Goal: Task Accomplishment & Management: Manage account settings

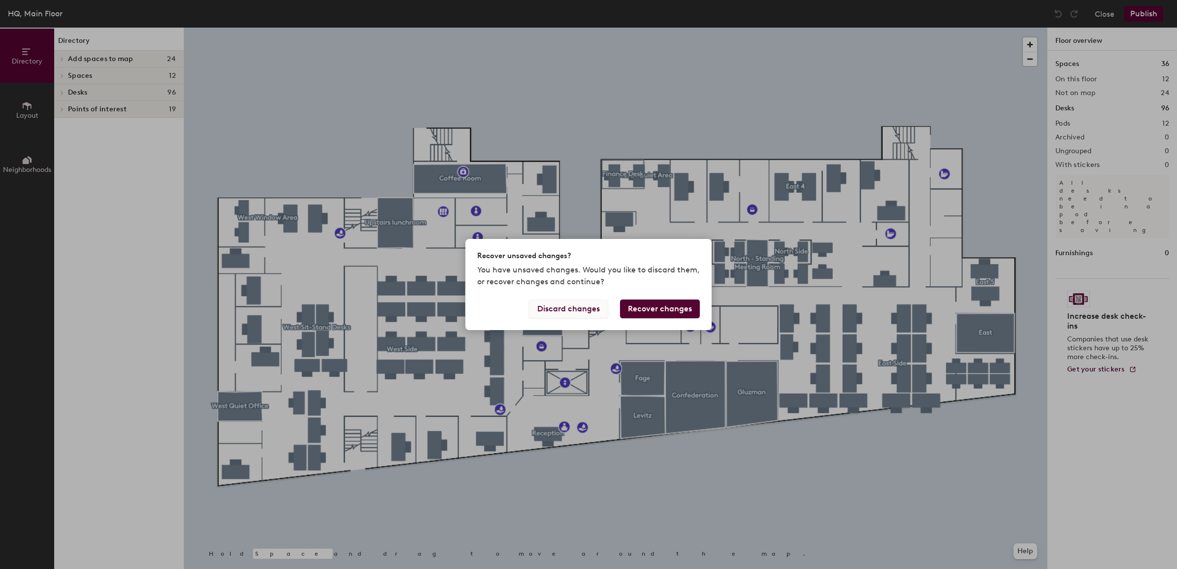
click at [579, 314] on button "Discard changes" at bounding box center [568, 308] width 79 height 19
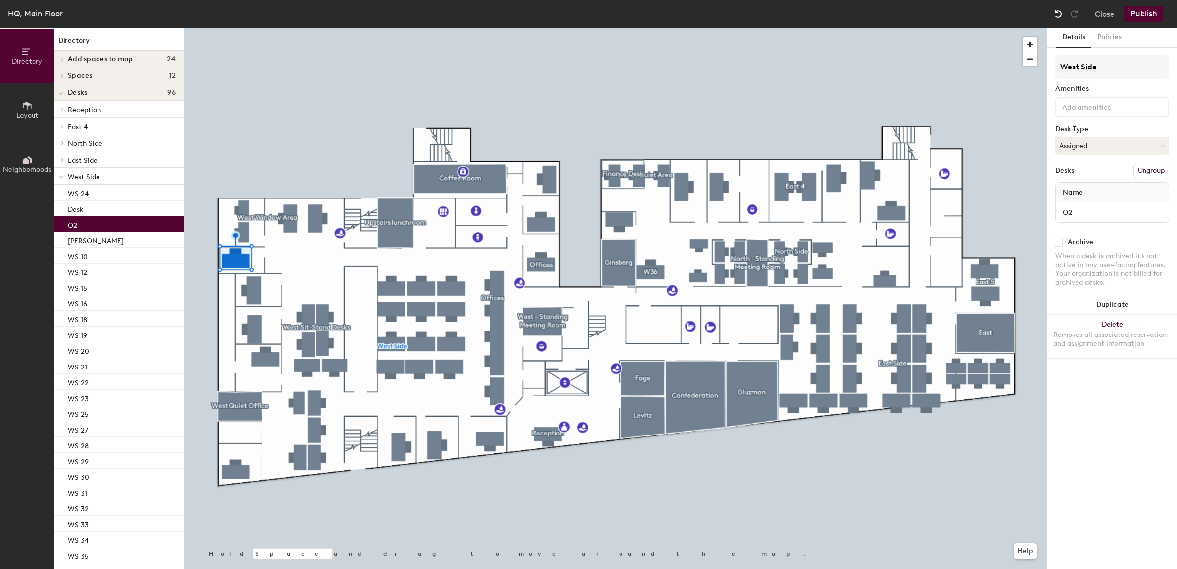
click at [1060, 15] on img at bounding box center [1059, 14] width 10 height 10
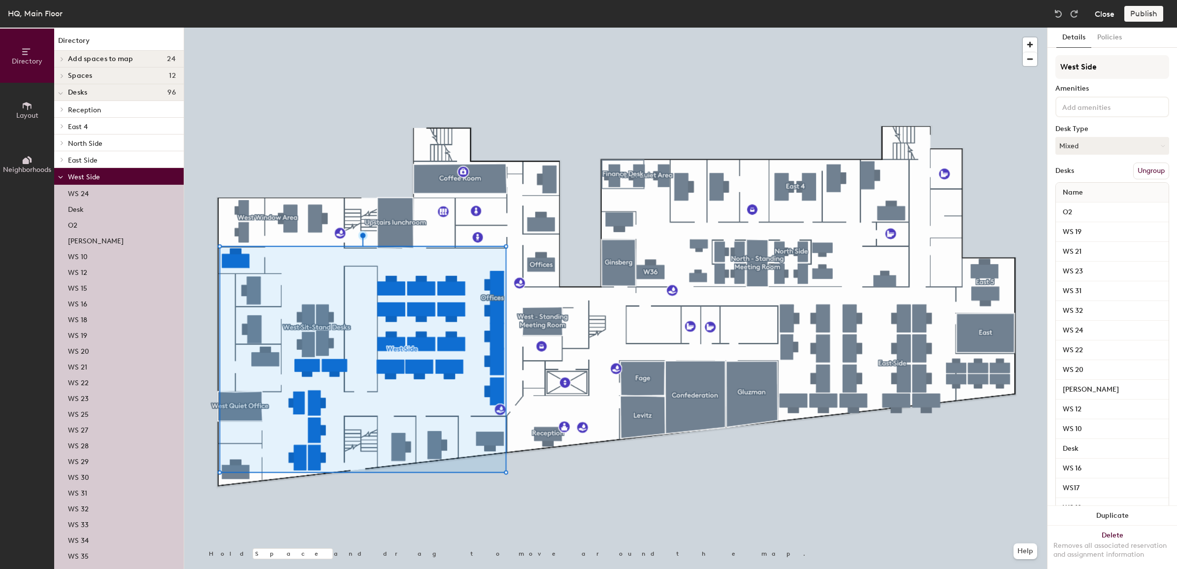
click at [1107, 11] on button "Close" at bounding box center [1105, 14] width 20 height 16
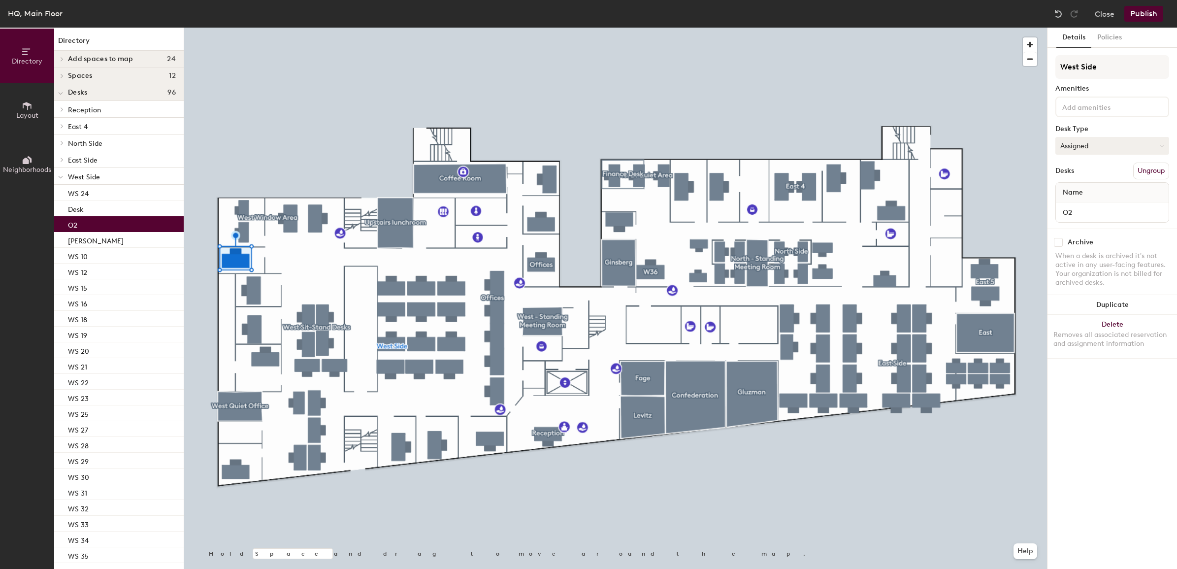
click at [1096, 138] on button "Assigned" at bounding box center [1113, 146] width 114 height 18
click at [1097, 138] on button "Assigned" at bounding box center [1113, 146] width 114 height 18
click at [1107, 38] on button "Policies" at bounding box center [1109, 38] width 36 height 20
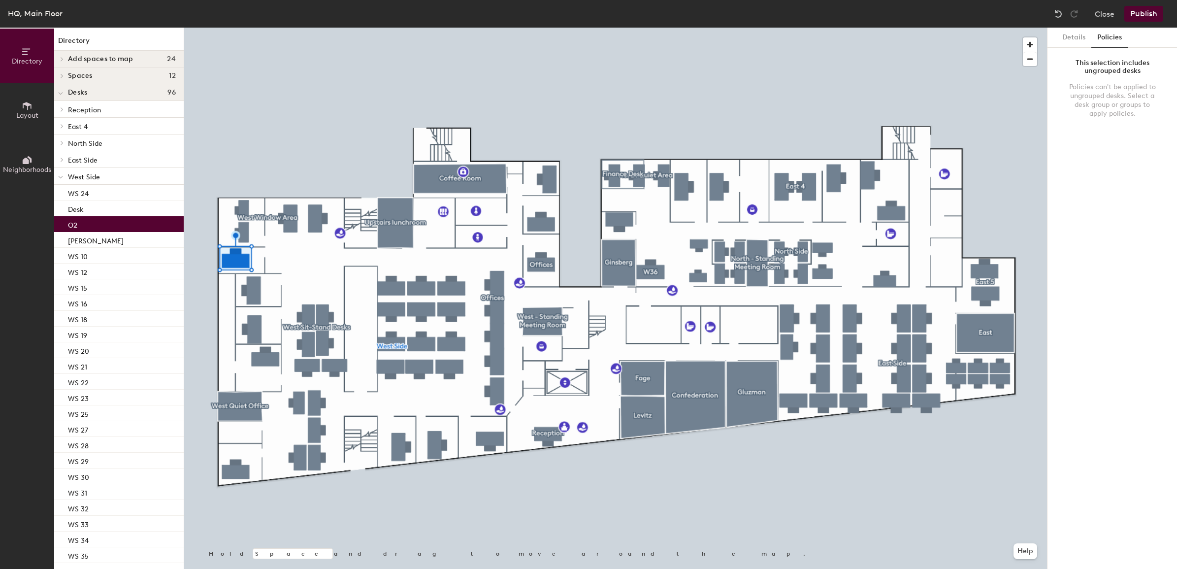
drag, startPoint x: 1070, startPoint y: 32, endPoint x: 1111, endPoint y: 149, distance: 124.0
click at [1111, 149] on div "Details Policies This selection includes ungrouped desks Policies can't be appl…" at bounding box center [1113, 298] width 130 height 541
click at [1078, 40] on button "Details" at bounding box center [1074, 38] width 35 height 20
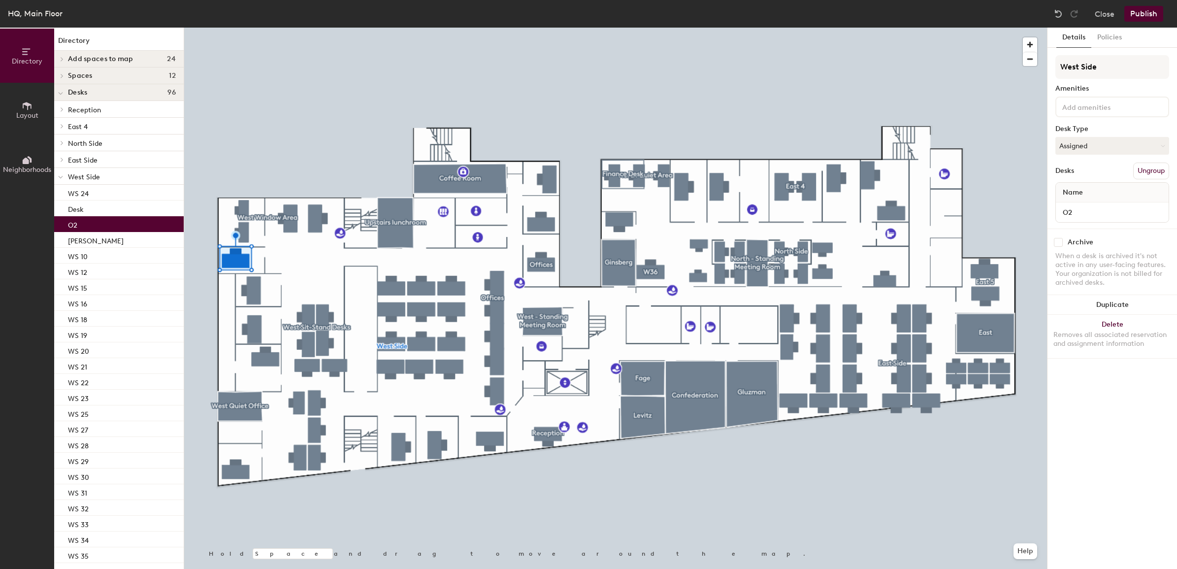
drag, startPoint x: 1060, startPoint y: 240, endPoint x: 1055, endPoint y: 240, distance: 5.4
click at [1055, 240] on input "checkbox" at bounding box center [1058, 242] width 9 height 9
checkbox input "true"
click at [1151, 16] on button "Publish" at bounding box center [1143, 14] width 39 height 16
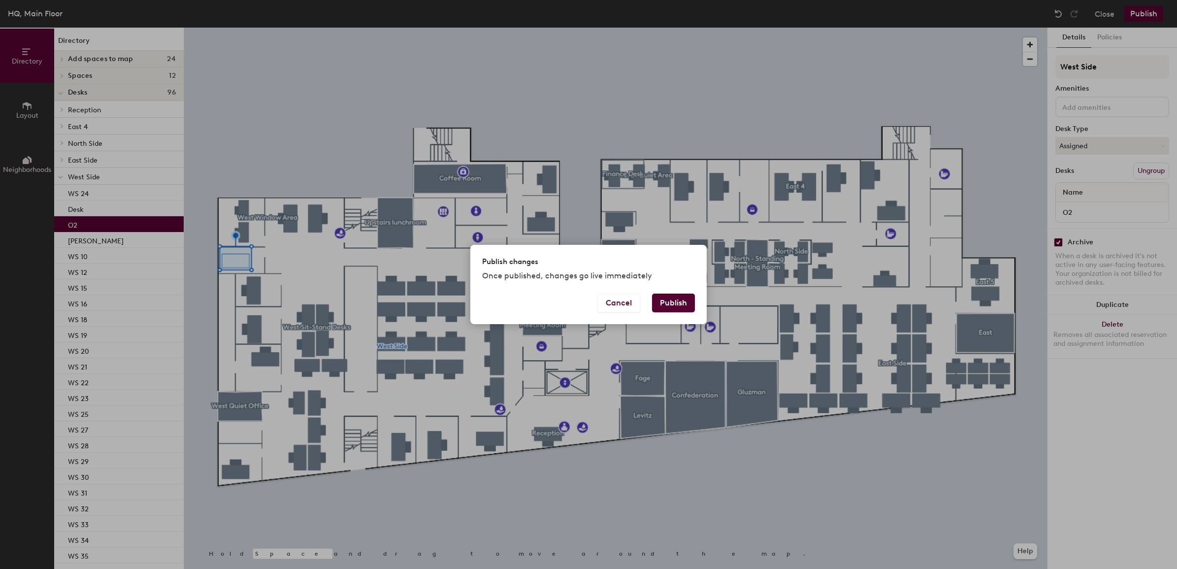
click at [679, 306] on button "Publish" at bounding box center [673, 303] width 43 height 19
